Goal: Task Accomplishment & Management: Manage account settings

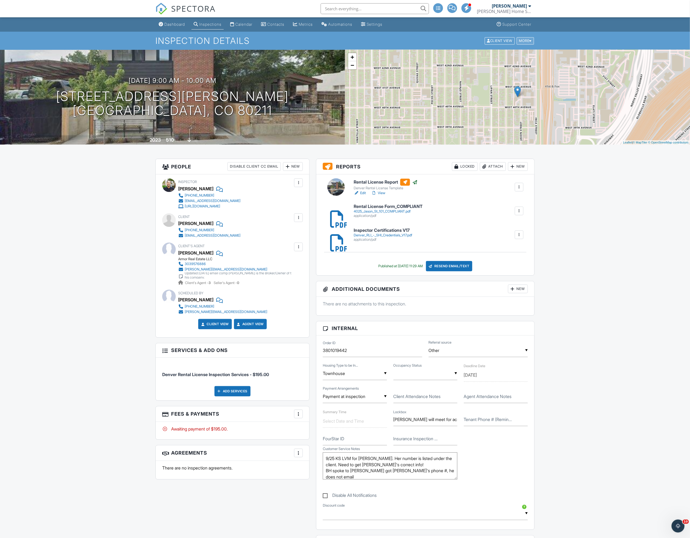
click at [527, 43] on div "More" at bounding box center [525, 40] width 18 height 7
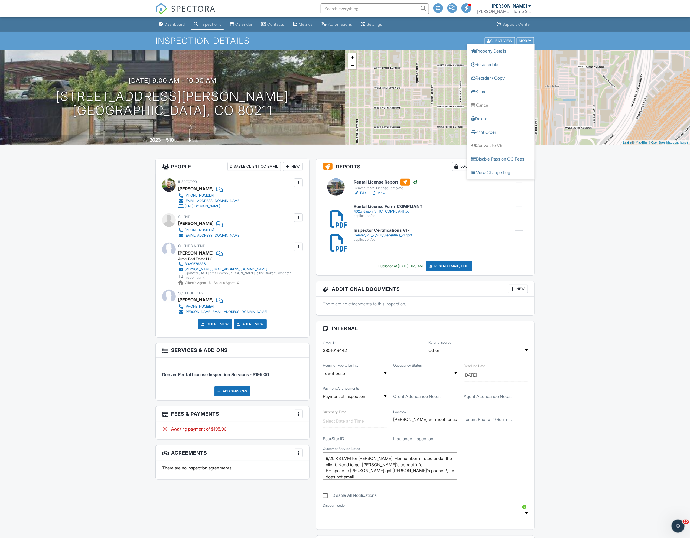
drag, startPoint x: 610, startPoint y: 234, endPoint x: 610, endPoint y: 238, distance: 4.3
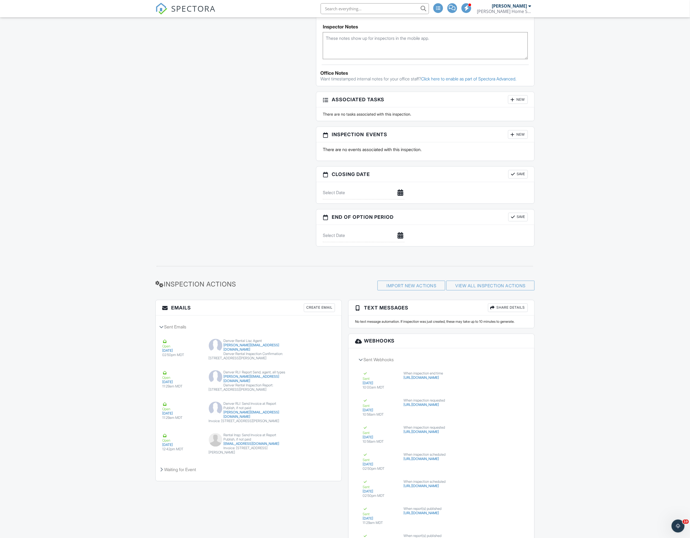
scroll to position [600, 0]
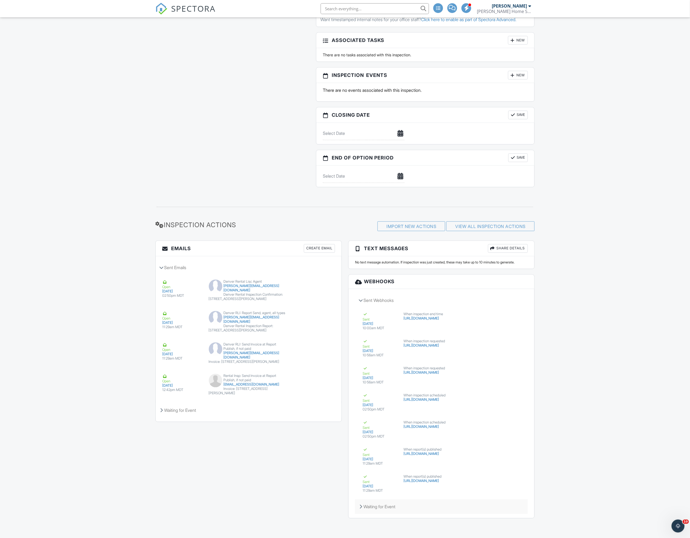
click at [414, 500] on div "Waiting for Event" at bounding box center [441, 506] width 173 height 15
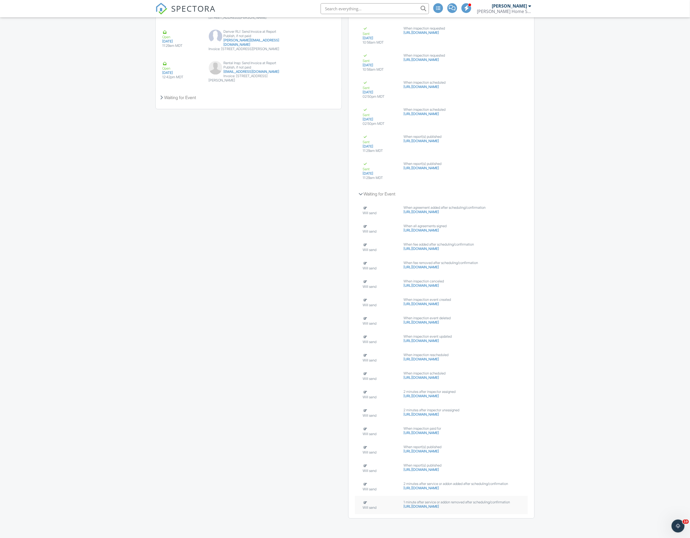
scroll to position [959, 0]
click at [389, 505] on div "Will send" at bounding box center [379, 505] width 35 height 10
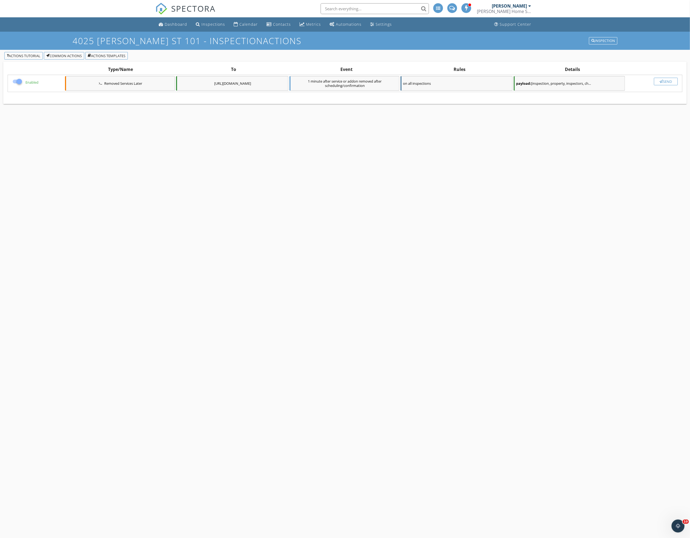
click at [662, 81] on div "Send" at bounding box center [665, 81] width 19 height 4
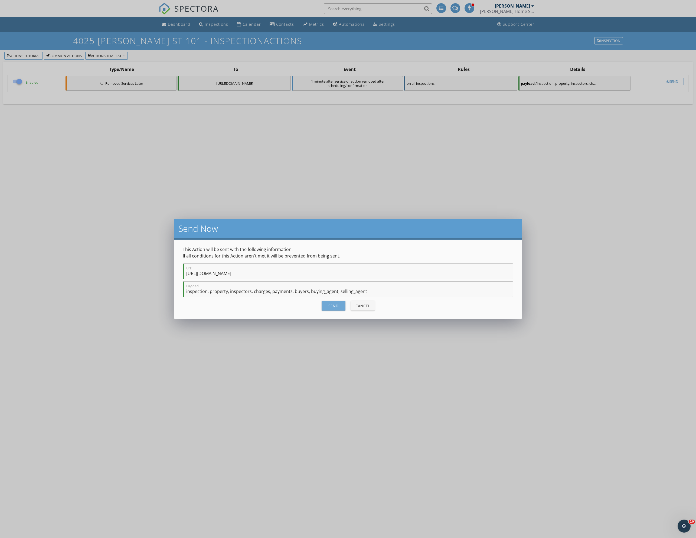
drag, startPoint x: 329, startPoint y: 307, endPoint x: 308, endPoint y: 292, distance: 25.7
click at [329, 307] on div "Send" at bounding box center [333, 306] width 15 height 6
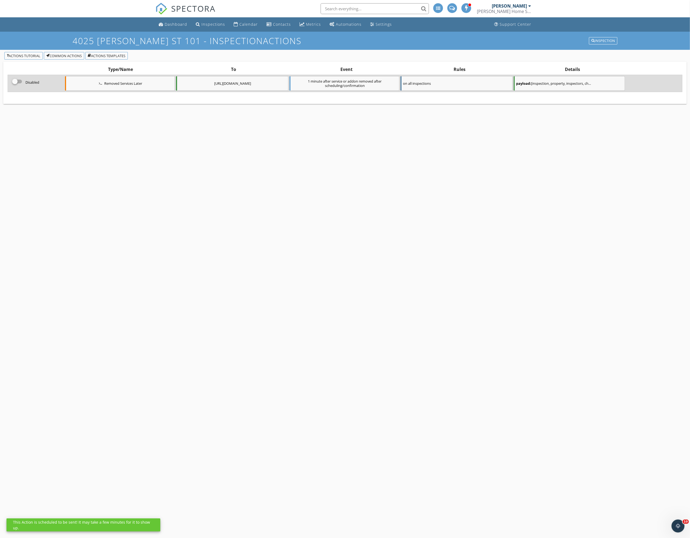
click at [21, 79] on div at bounding box center [17, 81] width 10 height 6
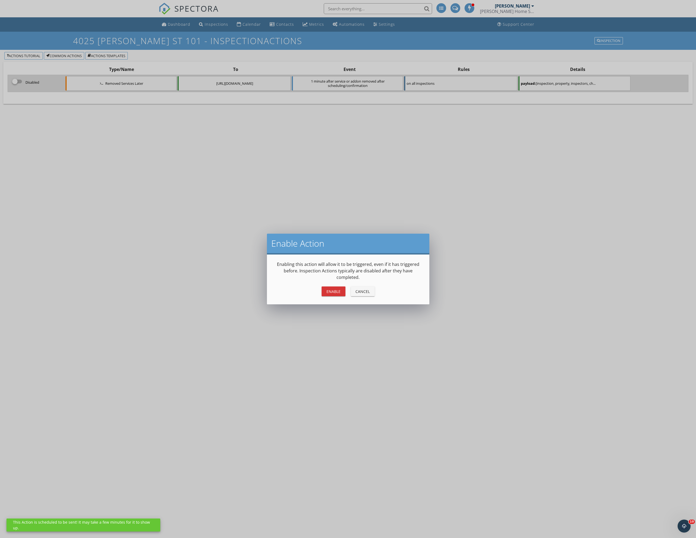
click at [331, 294] on button "Enable" at bounding box center [333, 291] width 24 height 10
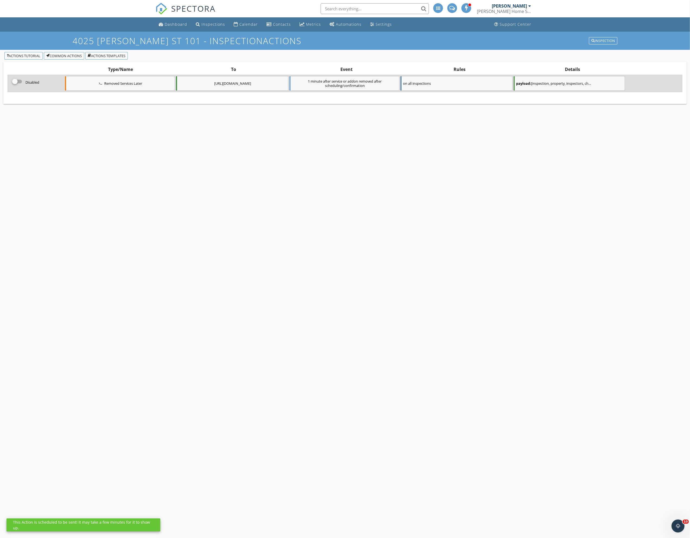
checkbox input "true"
click at [257, 248] on div "4025 Jason St 101 - Inspection Actions Inspection Actions Tutorial Common Actio…" at bounding box center [345, 301] width 690 height 538
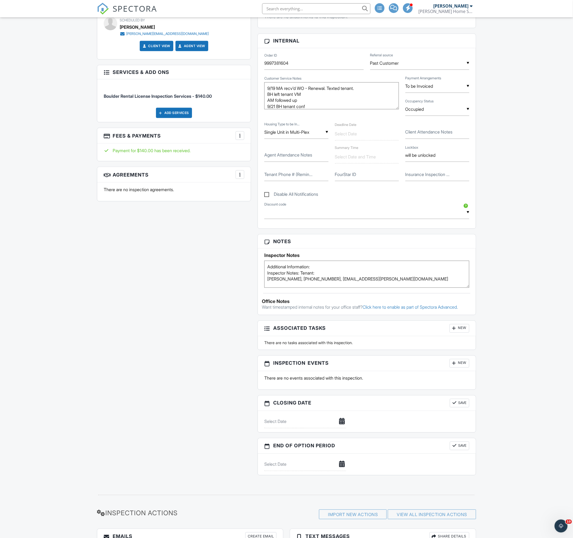
scroll to position [205, 0]
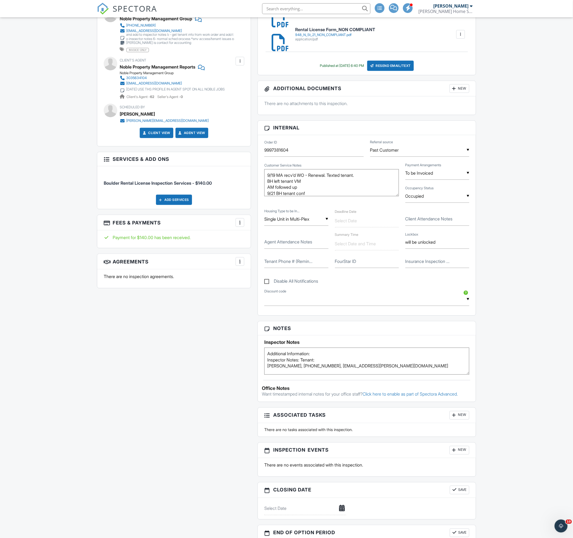
click at [182, 279] on p "There are no inspection agreements." at bounding box center [174, 276] width 140 height 6
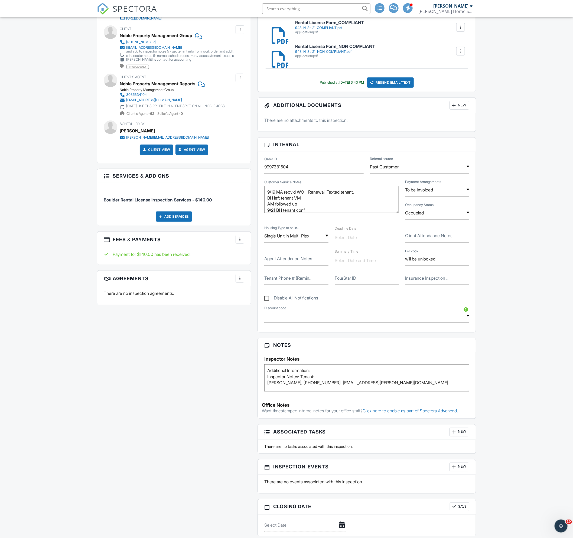
scroll to position [99, 0]
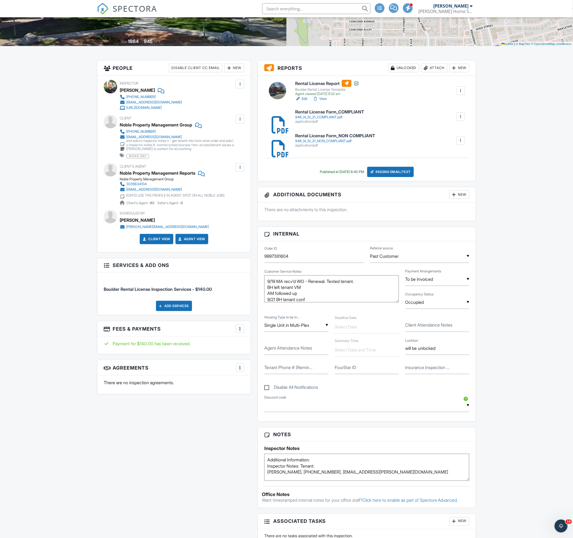
click at [95, 264] on div "People Disable Client CC Email New Inspector Client Client's Agent Listing Agen…" at bounding box center [174, 230] width 160 height 340
click at [110, 265] on h3 "Services & Add ons" at bounding box center [173, 265] width 153 height 14
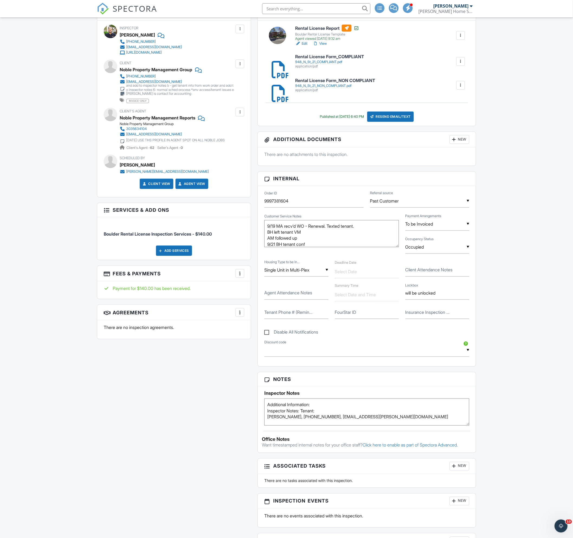
scroll to position [169, 0]
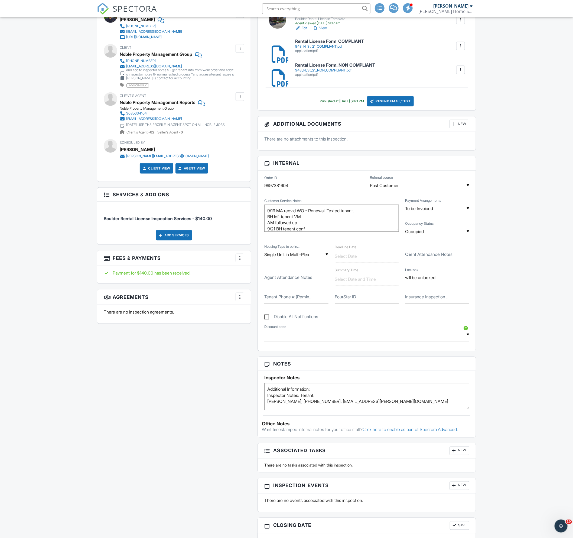
click at [45, 289] on div "Dashboard Inspections Calendar Contacts Metrics Automations Settings Support Ce…" at bounding box center [286, 425] width 573 height 1154
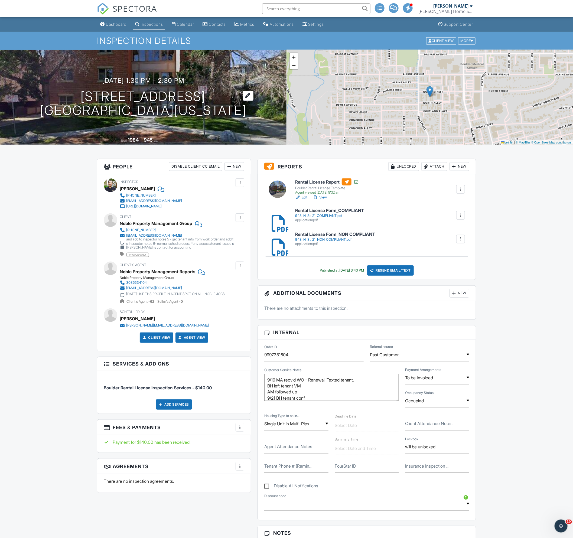
click at [146, 89] on h1 "948 N St 21 Boulder, Colorado 80304" at bounding box center [143, 103] width 206 height 29
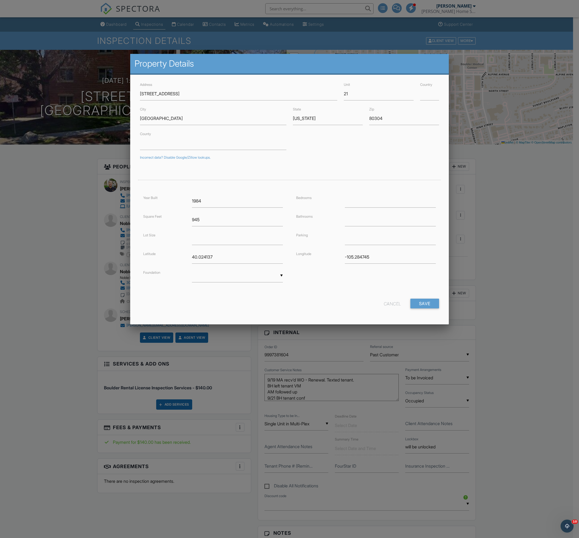
click at [98, 142] on div at bounding box center [289, 309] width 579 height 672
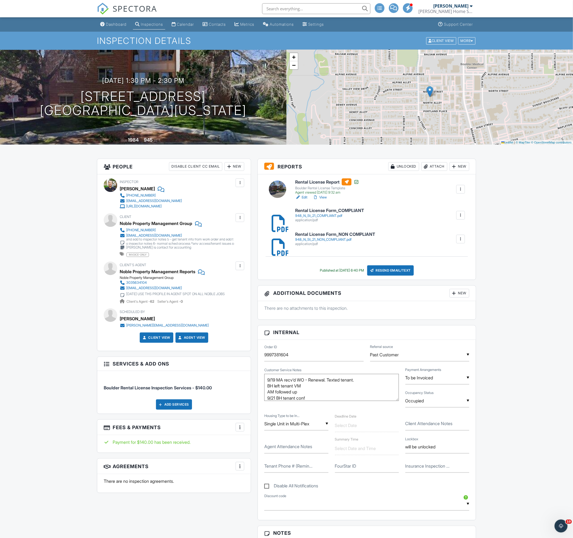
click at [294, 16] on li at bounding box center [315, 8] width 116 height 17
click at [295, 13] on input "text" at bounding box center [316, 8] width 108 height 11
paste input "948 N St"
click at [301, 6] on input "948 N St 21" at bounding box center [316, 8] width 108 height 11
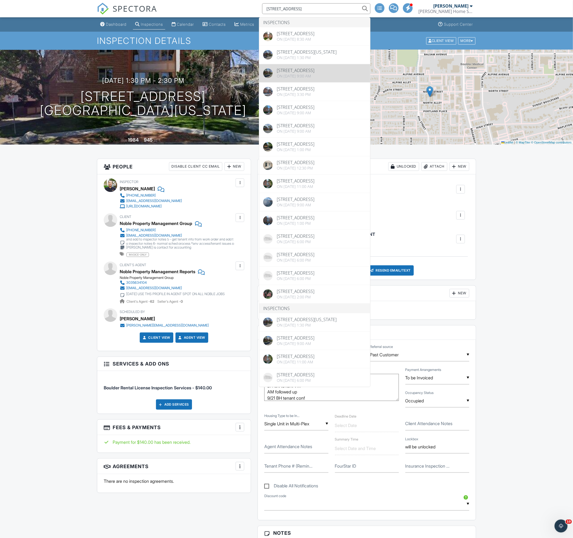
type input "948 N St 21"
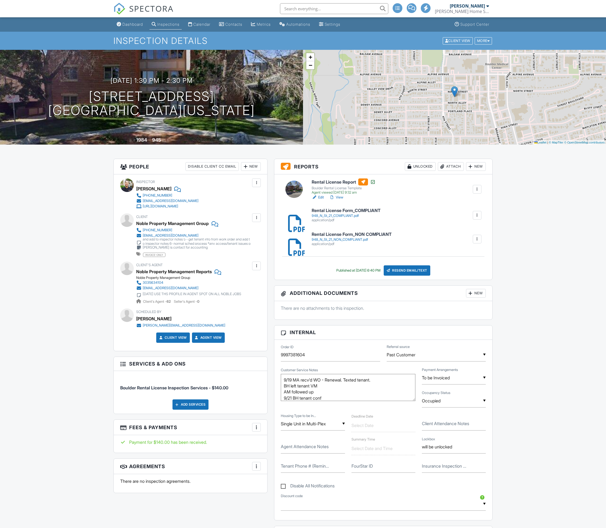
click at [254, 430] on div at bounding box center [256, 426] width 5 height 5
click at [257, 441] on li "Edit Fees & Payments" at bounding box center [283, 444] width 57 height 14
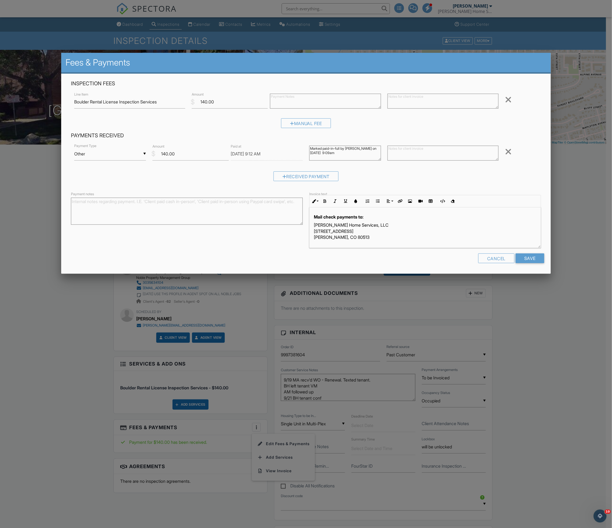
click at [106, 384] on div at bounding box center [306, 303] width 612 height 660
